Goal: Task Accomplishment & Management: Manage account settings

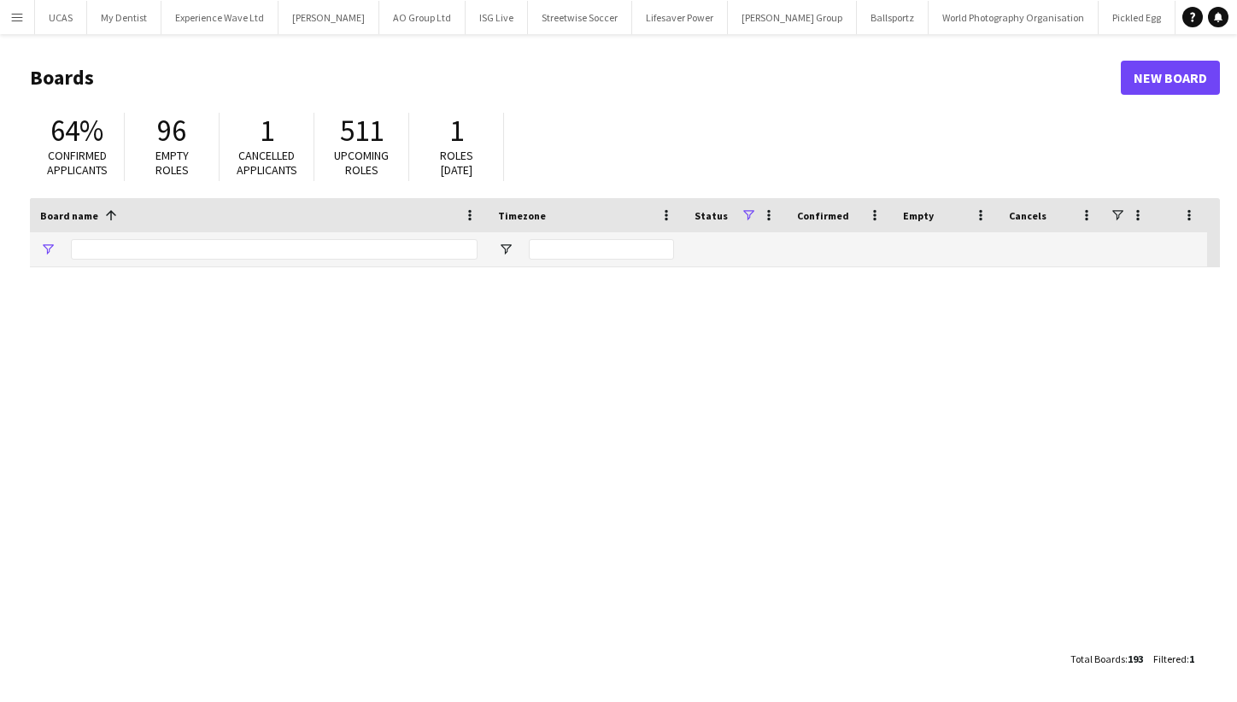
type input "******"
click at [16, 20] on app-icon "Menu" at bounding box center [17, 17] width 14 height 14
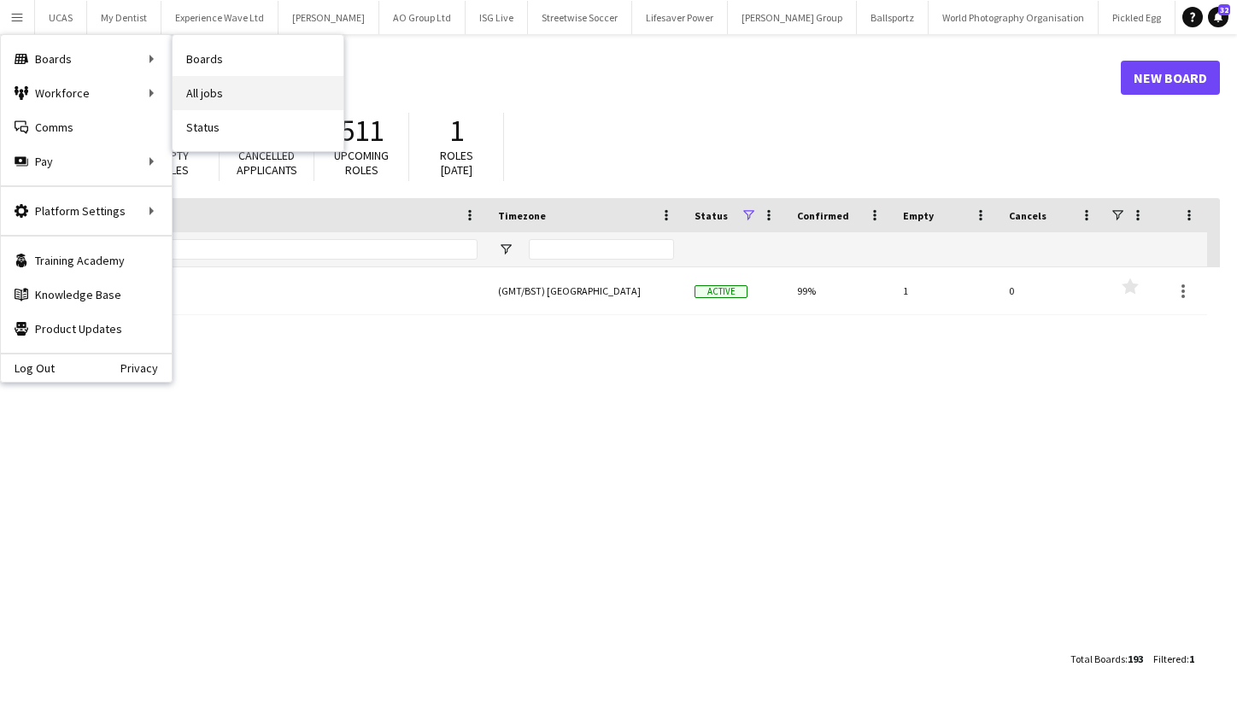
click at [214, 91] on link "All jobs" at bounding box center [258, 93] width 171 height 34
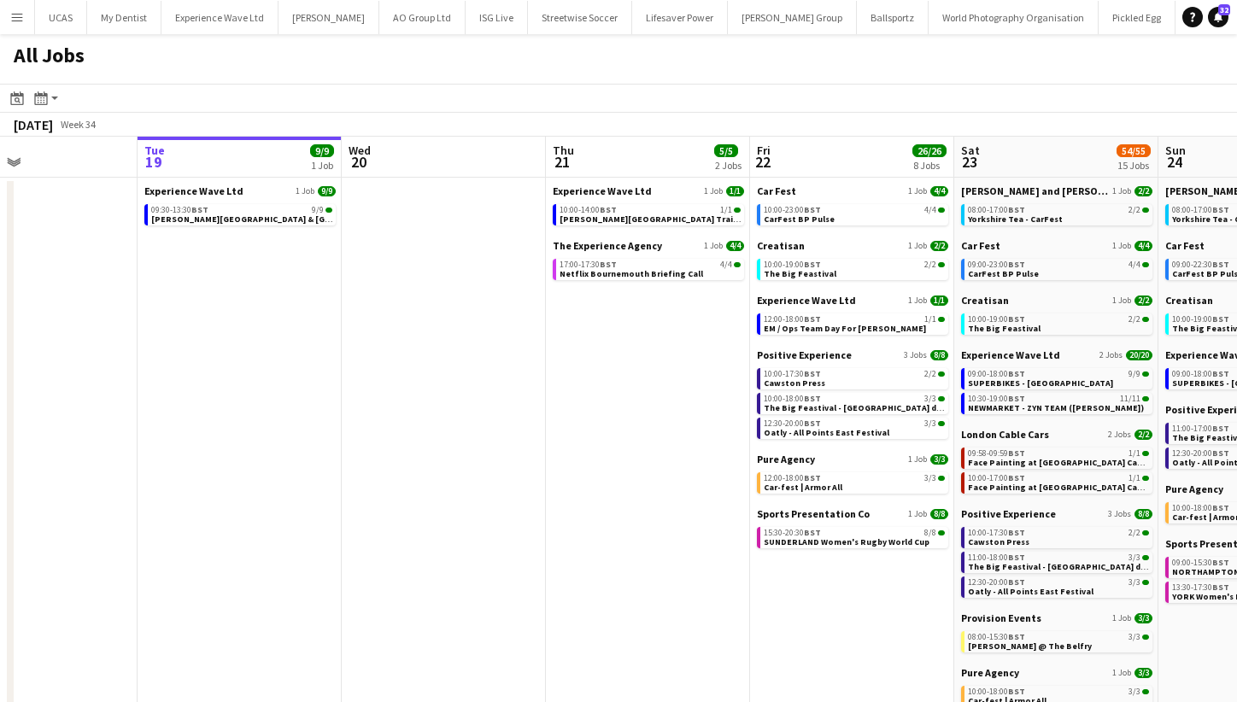
scroll to position [0, 480]
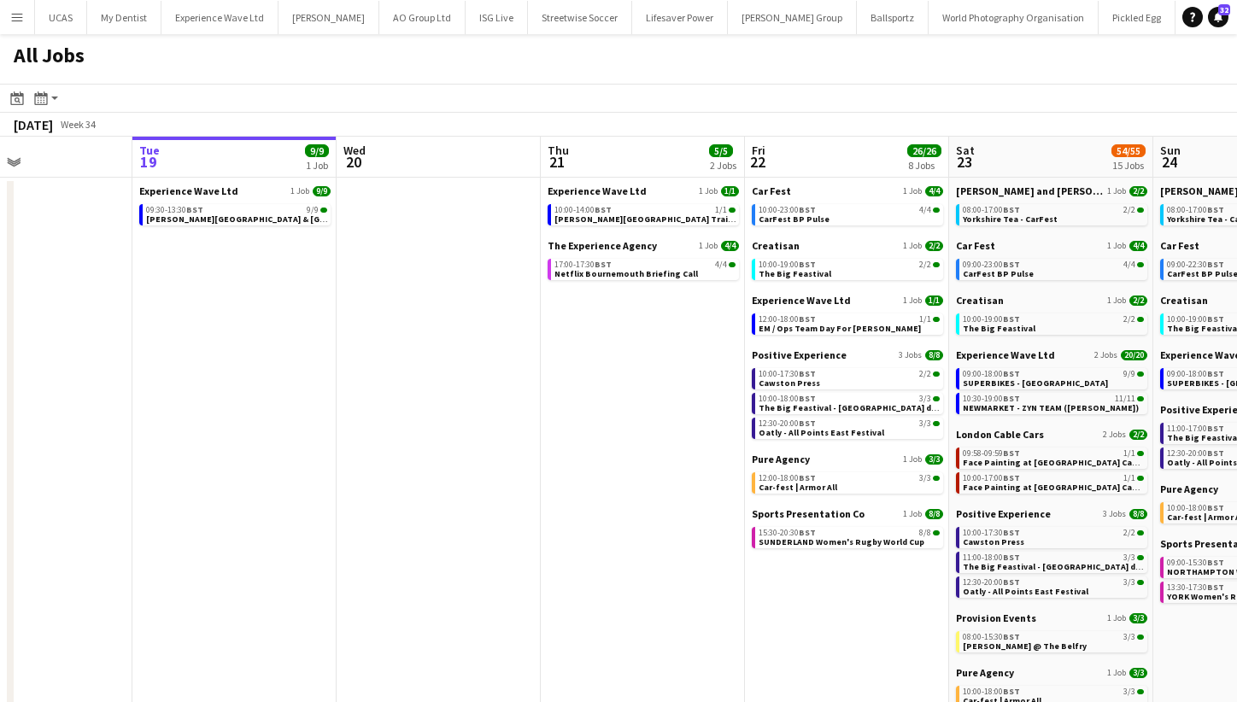
drag, startPoint x: 478, startPoint y: 296, endPoint x: 551, endPoint y: 330, distance: 79.9
click at [551, 330] on app-date-cell "Experience Wave Ltd 1 Job 1/1 10:00-14:00 BST 1/1 Cadwell Park Training The Exp…" at bounding box center [643, 517] width 204 height 678
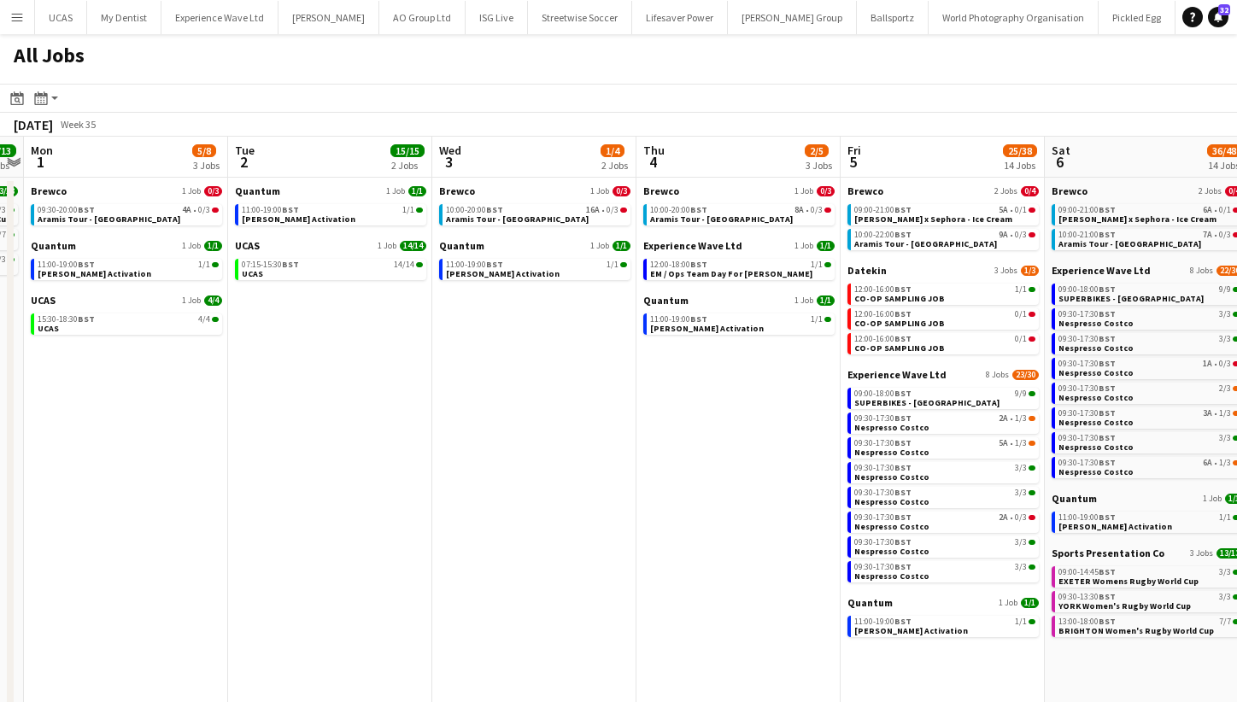
scroll to position [0, 417]
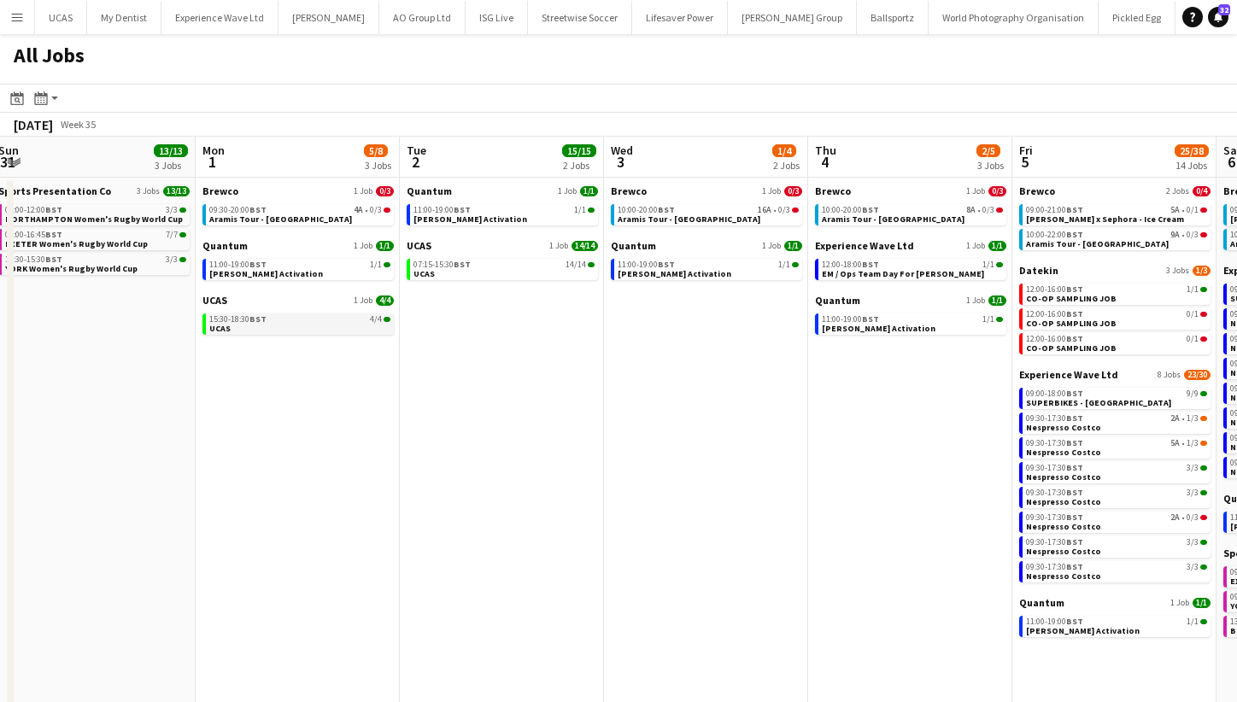
click at [289, 331] on link "15:30-18:30 BST 4/4 UCAS" at bounding box center [299, 323] width 181 height 20
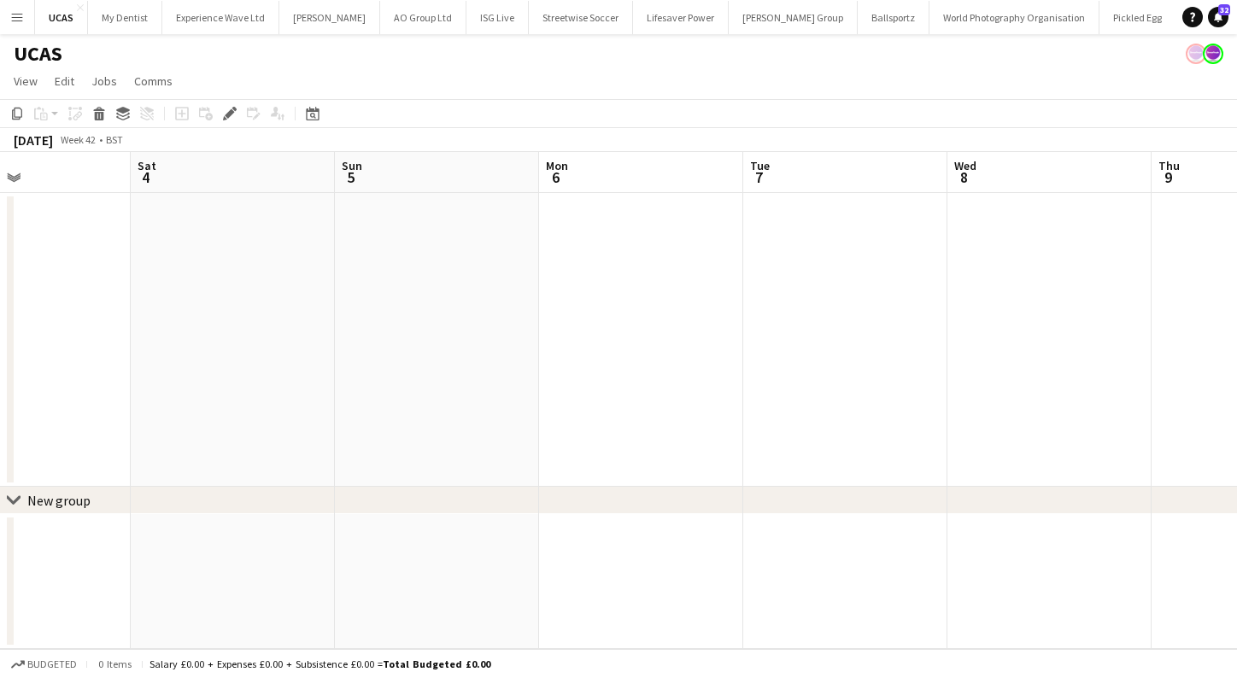
scroll to position [0, 408]
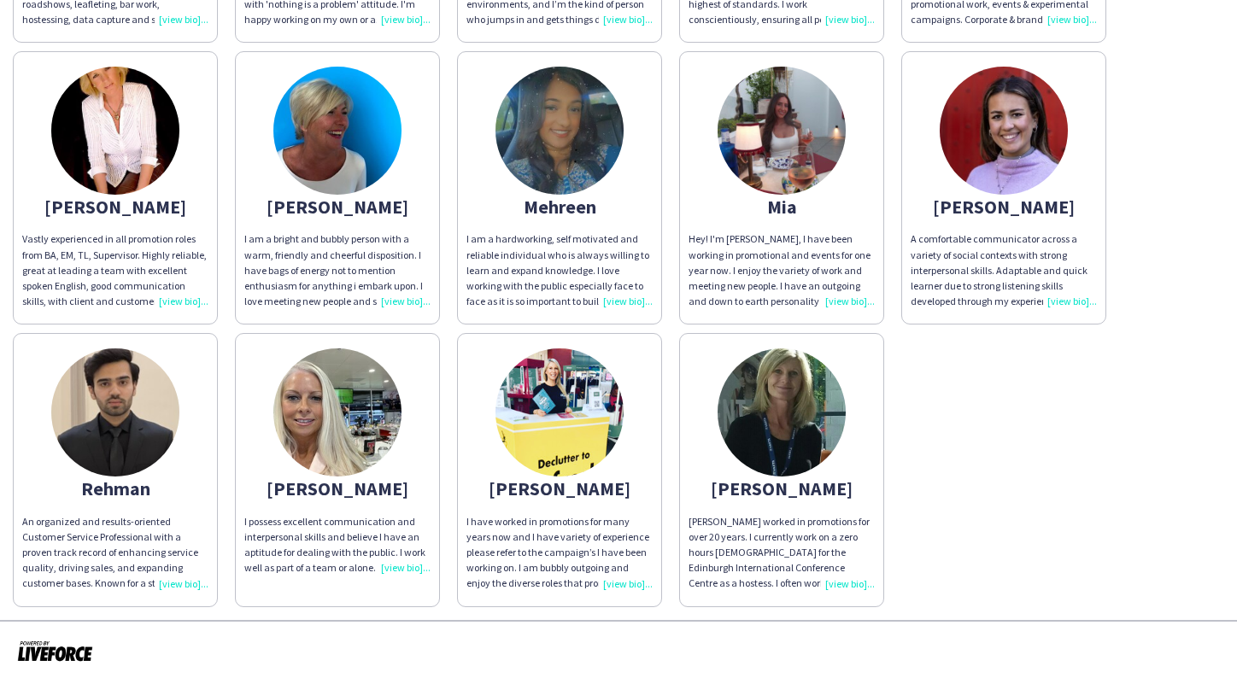
scroll to position [411, 0]
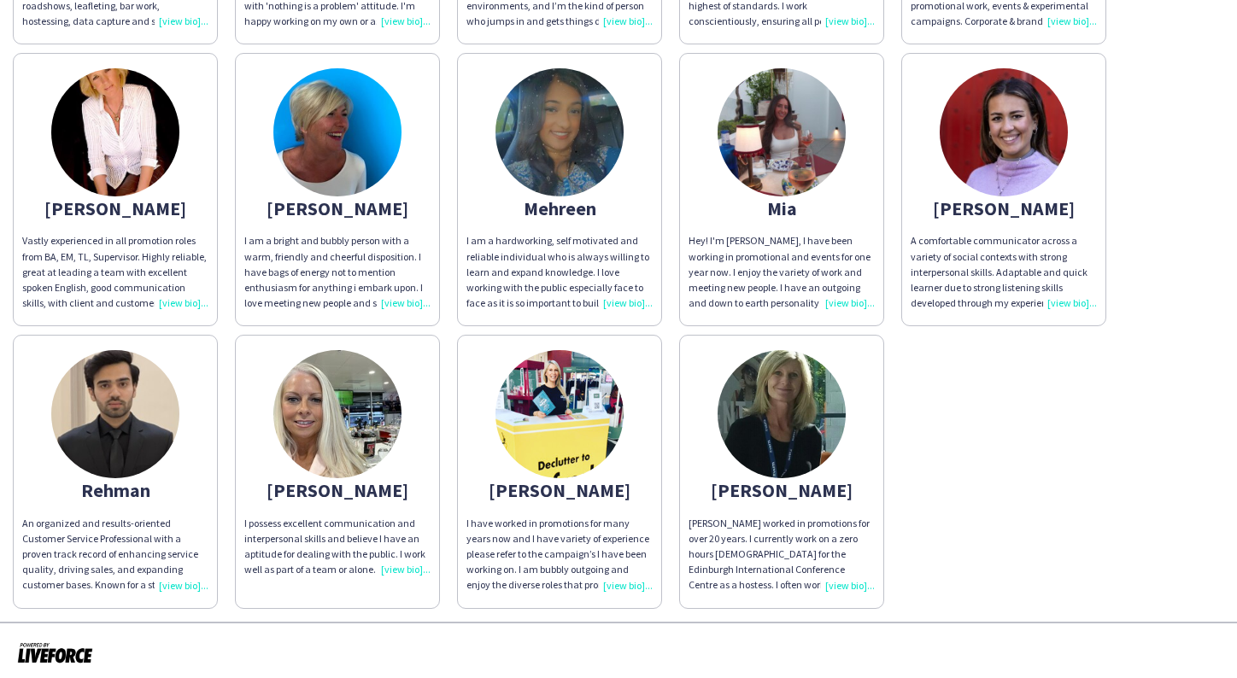
click at [341, 137] on img at bounding box center [337, 132] width 128 height 128
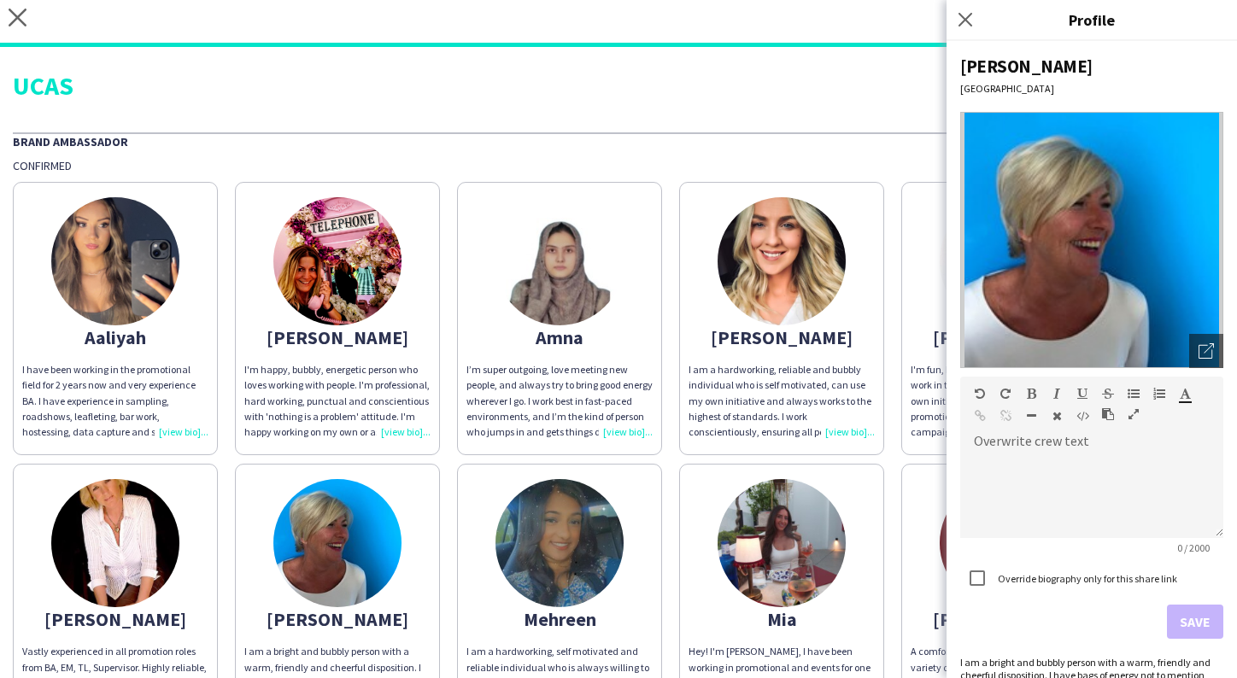
scroll to position [0, 0]
